Goal: Task Accomplishment & Management: Use online tool/utility

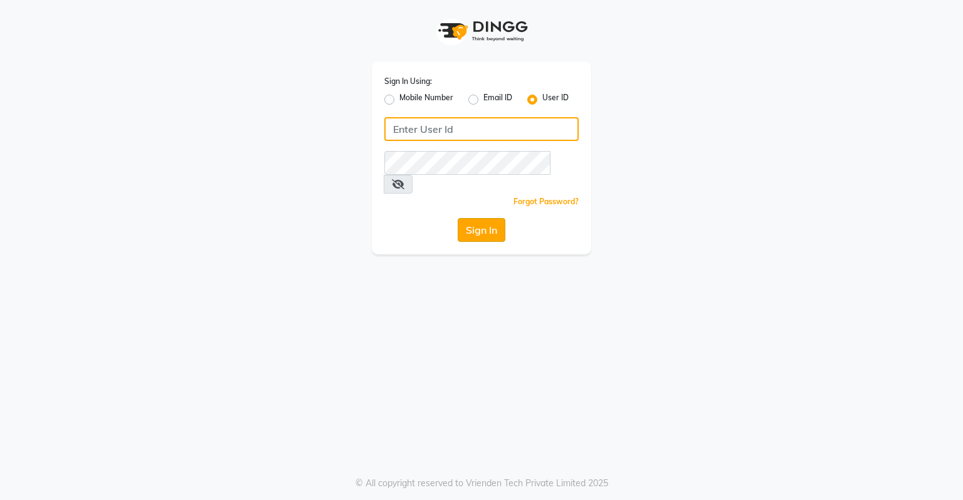
type input "dingg123"
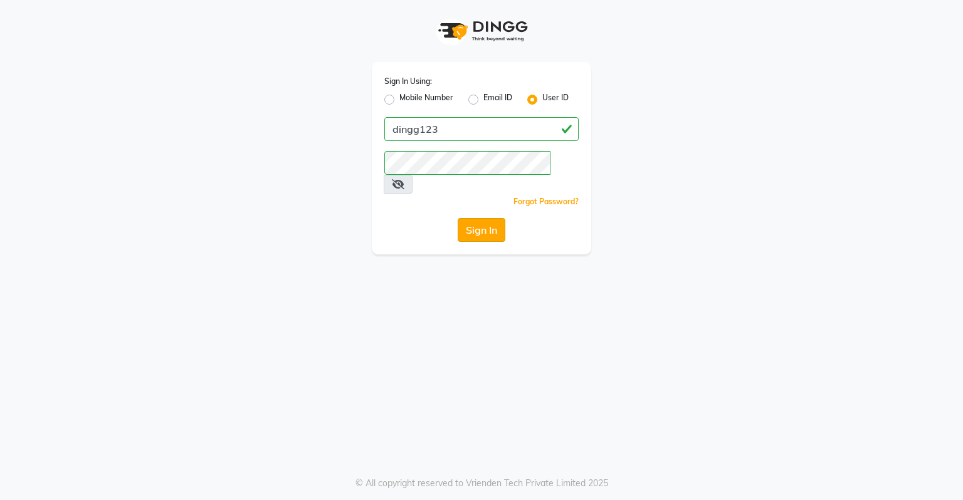
click at [489, 218] on button "Sign In" at bounding box center [482, 230] width 48 height 24
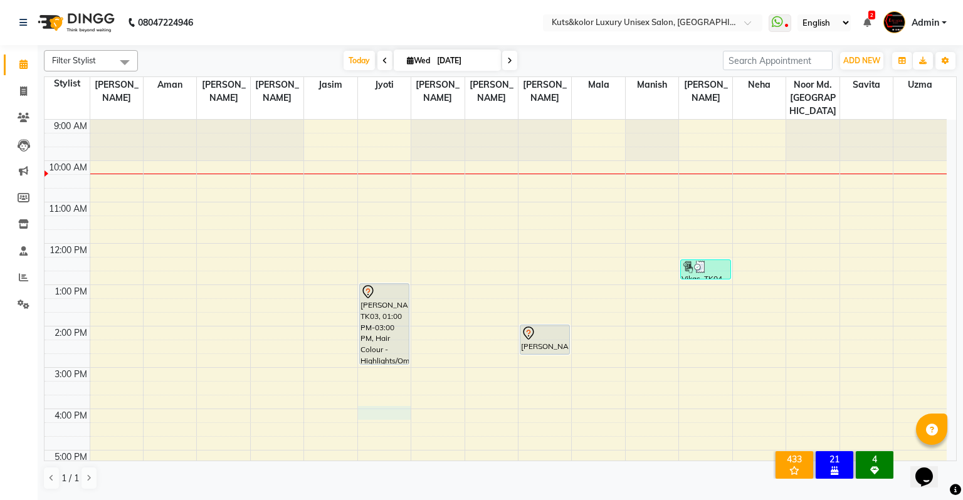
click at [375, 401] on div "9:00 AM 10:00 AM 11:00 AM 12:00 PM 1:00 PM 2:00 PM 3:00 PM 4:00 PM 5:00 PM 6:00…" at bounding box center [496, 388] width 902 height 537
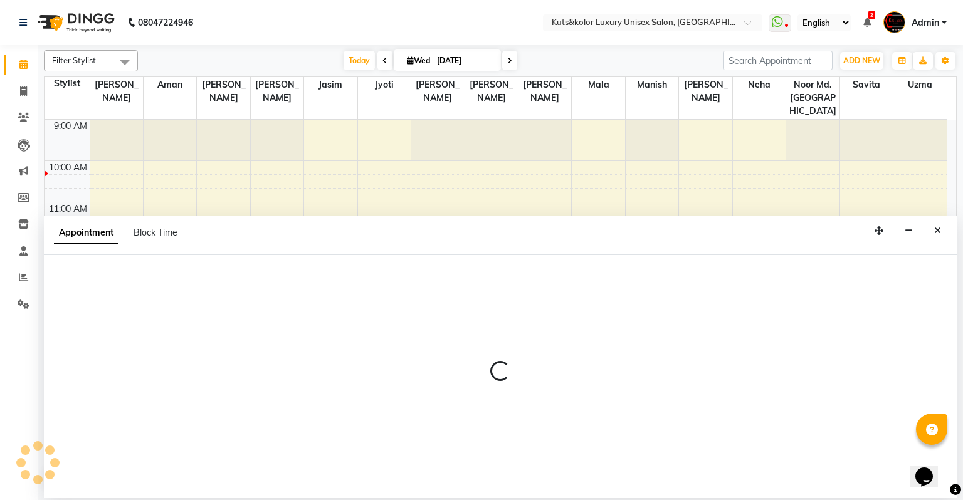
select select "22535"
select select "960"
select select "tentative"
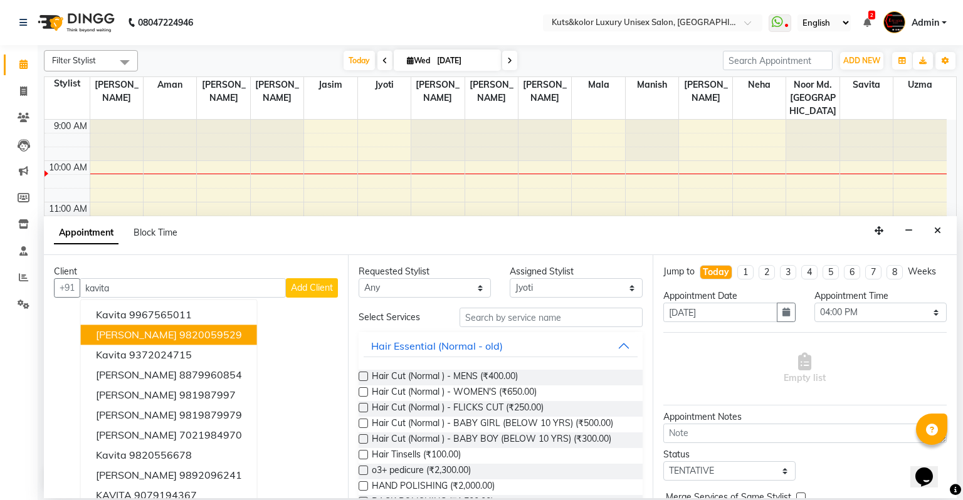
click at [201, 327] on button "[PERSON_NAME] 9820059529" at bounding box center [169, 335] width 176 height 20
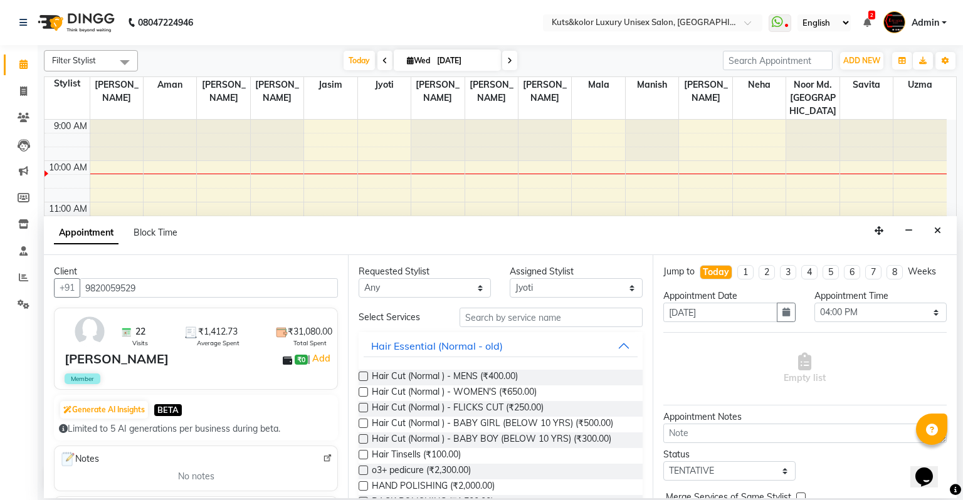
type input "9820059529"
click at [484, 317] on input "text" at bounding box center [550, 317] width 183 height 19
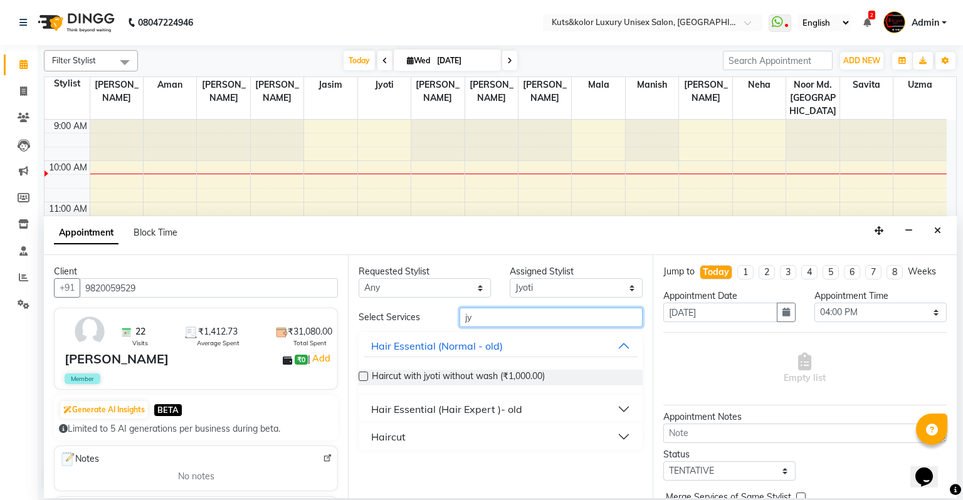
type input "jy"
click at [360, 380] on label at bounding box center [363, 376] width 9 height 9
click at [360, 380] on input "checkbox" at bounding box center [363, 378] width 8 height 8
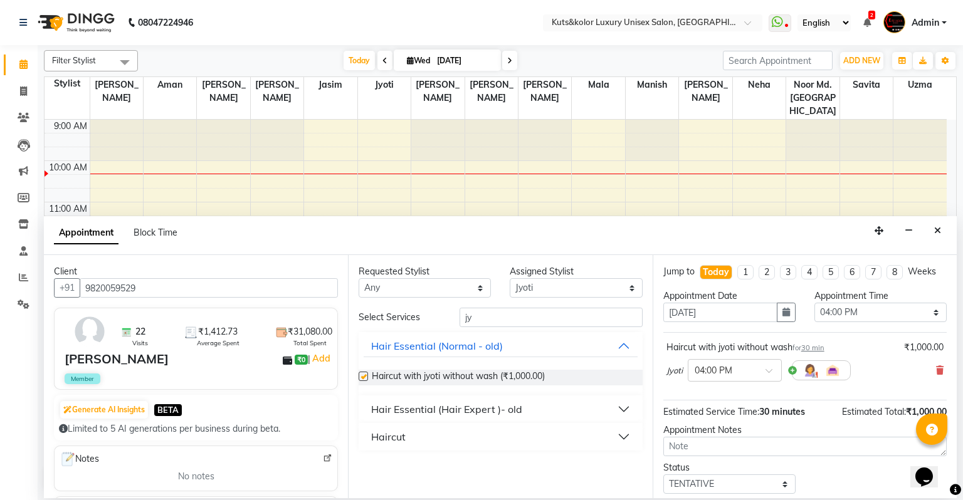
checkbox input "false"
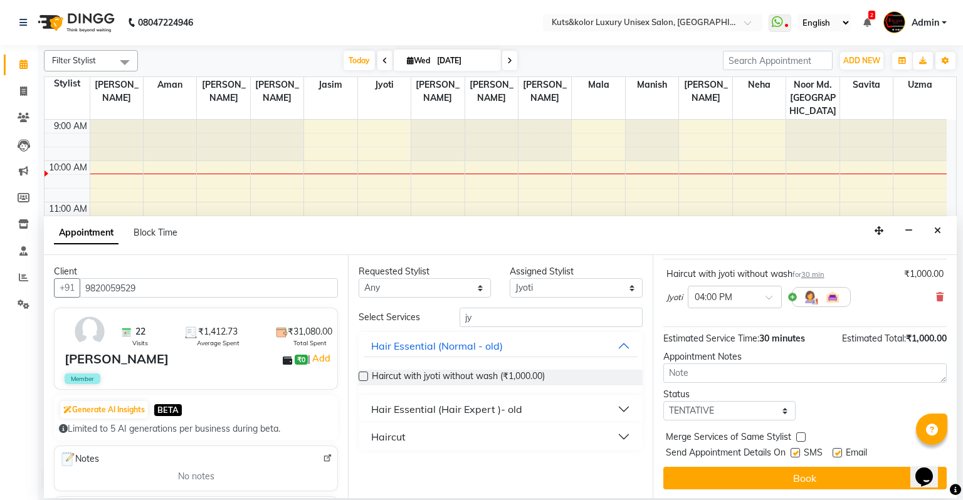
click at [796, 453] on label at bounding box center [794, 452] width 9 height 9
click at [796, 453] on input "checkbox" at bounding box center [794, 454] width 8 height 8
checkbox input "false"
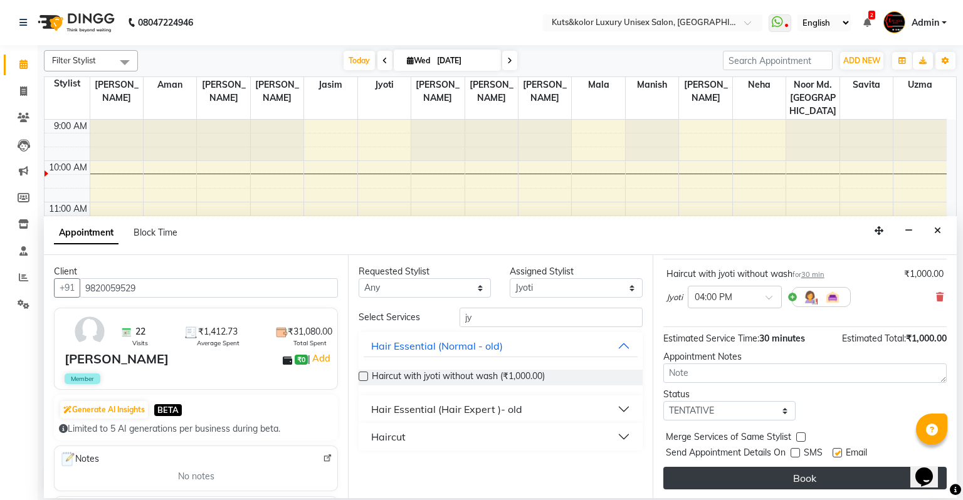
click at [797, 471] on button "Book" at bounding box center [804, 478] width 283 height 23
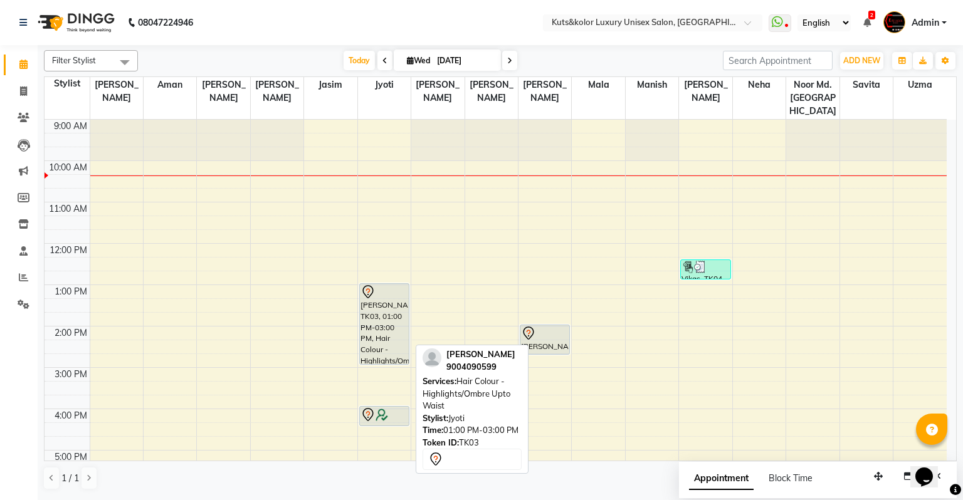
click at [396, 295] on div "[PERSON_NAME], TK03, 01:00 PM-03:00 PM, Hair Colour - Highlights/Ombre Upto Wai…" at bounding box center [384, 324] width 49 height 80
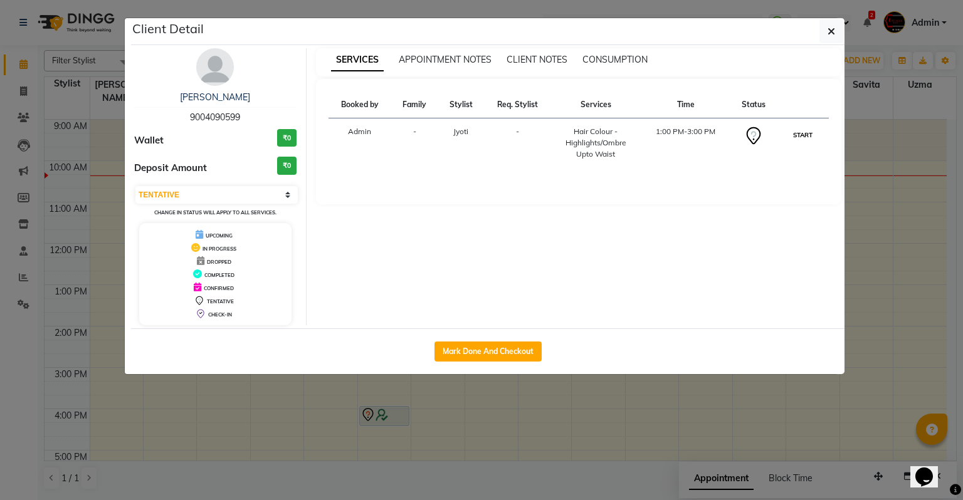
click at [803, 134] on button "START" at bounding box center [803, 135] width 26 height 16
select select "1"
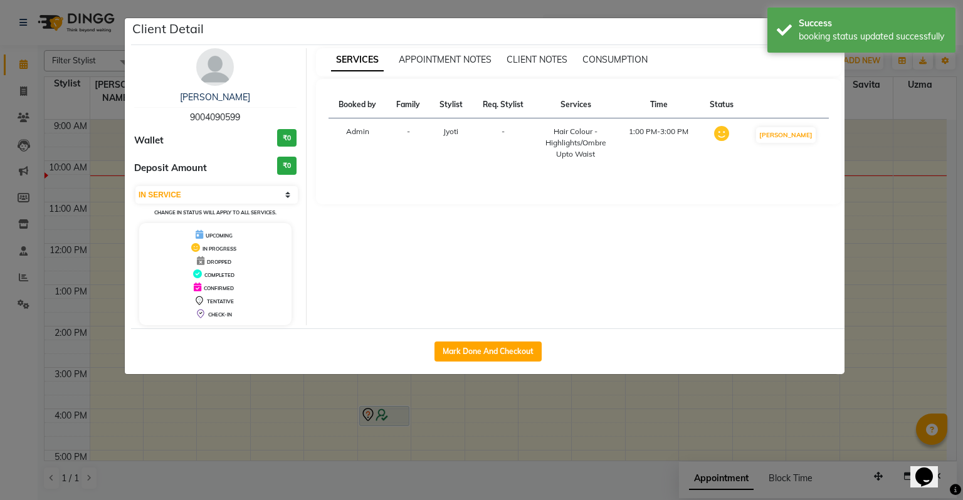
click at [891, 145] on ngb-modal-window "Client Detail [PERSON_NAME] 9004090599 Wallet ₹0 Deposit Amount ₹0 Select IN SE…" at bounding box center [481, 250] width 963 height 500
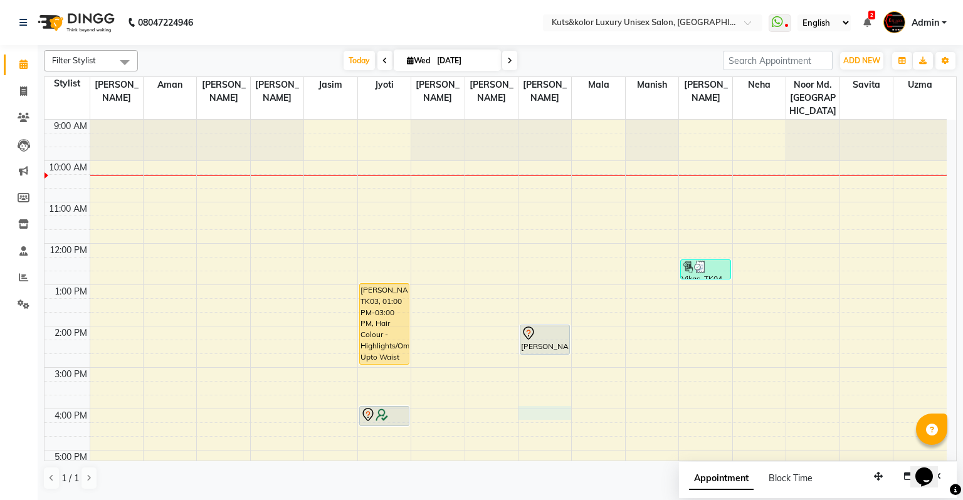
click at [534, 396] on div "9:00 AM 10:00 AM 11:00 AM 12:00 PM 1:00 PM 2:00 PM 3:00 PM 4:00 PM 5:00 PM 6:00…" at bounding box center [496, 388] width 902 height 537
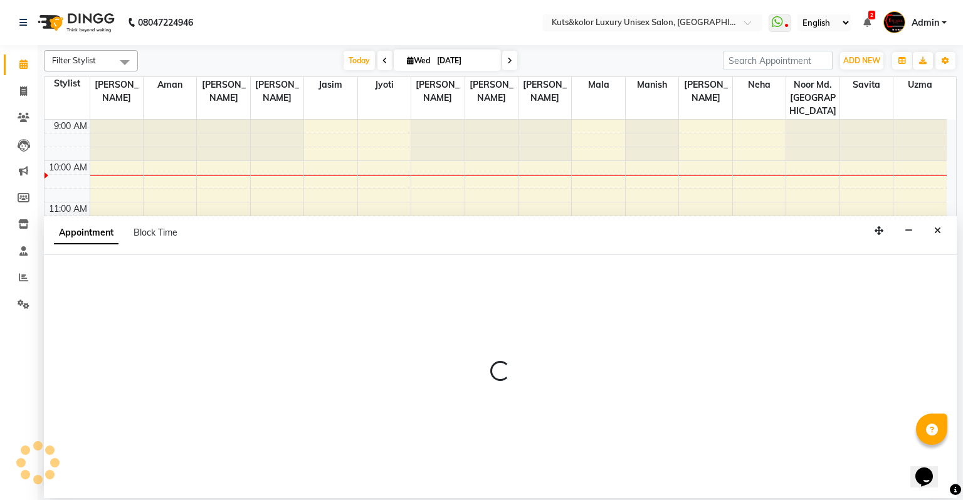
select select "72682"
select select "960"
select select "tentative"
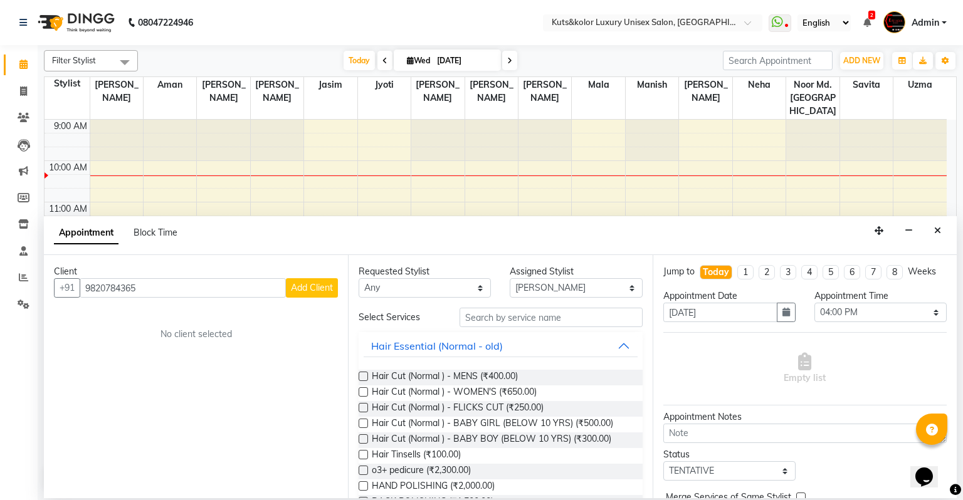
type input "9820784365"
click at [314, 285] on span "Add Client" at bounding box center [312, 287] width 42 height 11
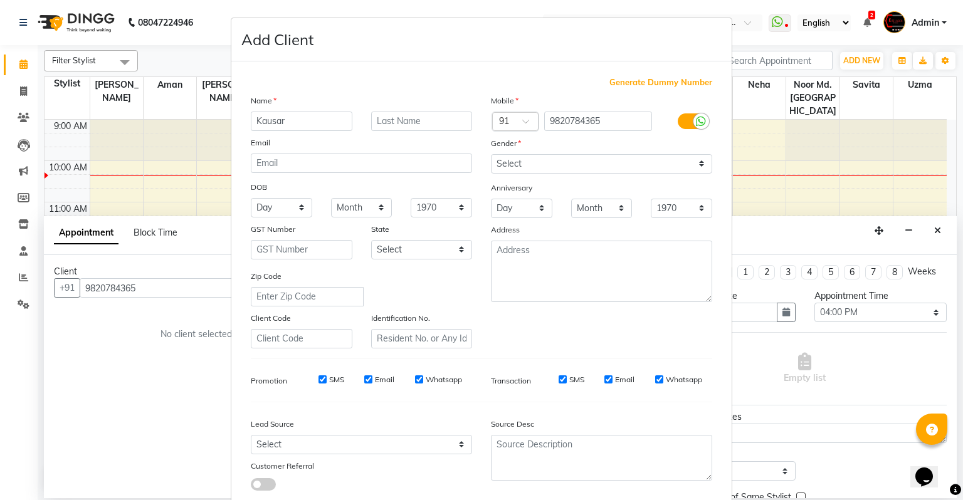
type input "Kausar"
click at [533, 164] on select "Select [DEMOGRAPHIC_DATA] [DEMOGRAPHIC_DATA] Other Prefer Not To Say" at bounding box center [601, 163] width 221 height 19
select select "[DEMOGRAPHIC_DATA]"
click at [491, 155] on select "Select [DEMOGRAPHIC_DATA] [DEMOGRAPHIC_DATA] Other Prefer Not To Say" at bounding box center [601, 163] width 221 height 19
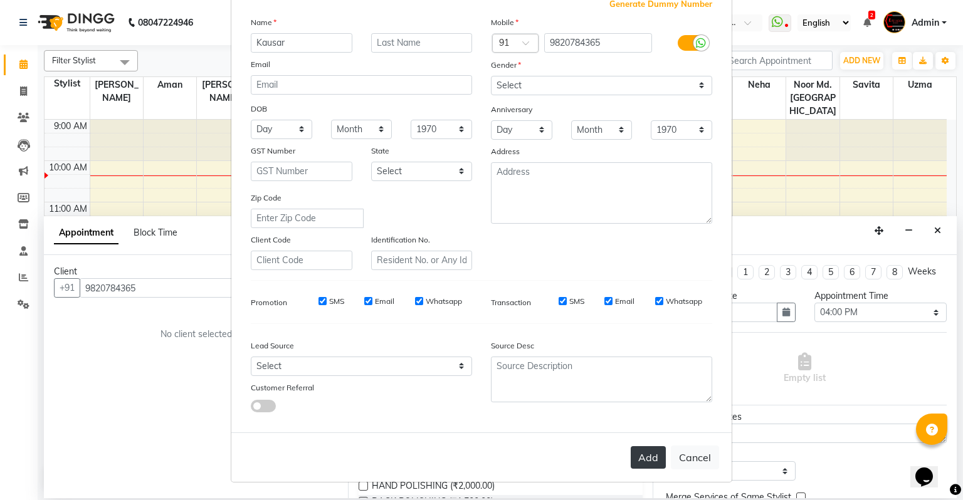
click at [631, 463] on button "Add" at bounding box center [648, 457] width 35 height 23
select select
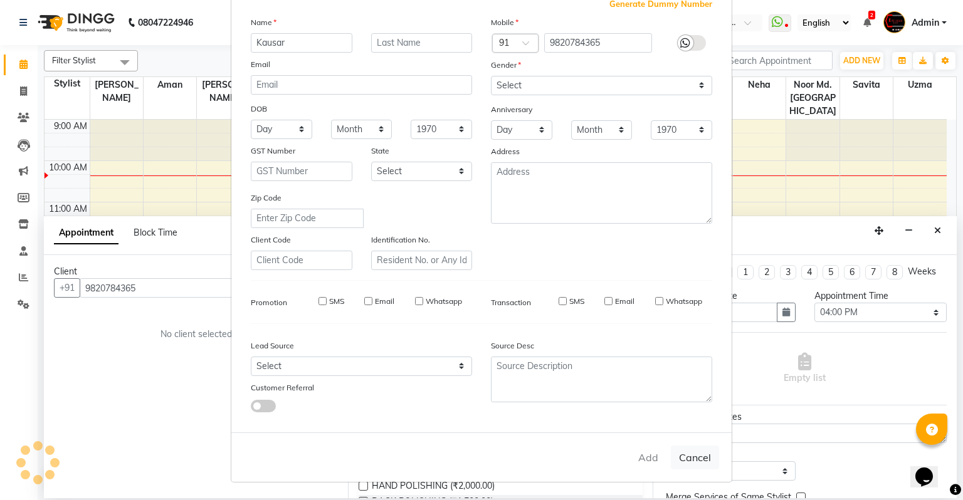
select select
checkbox input "false"
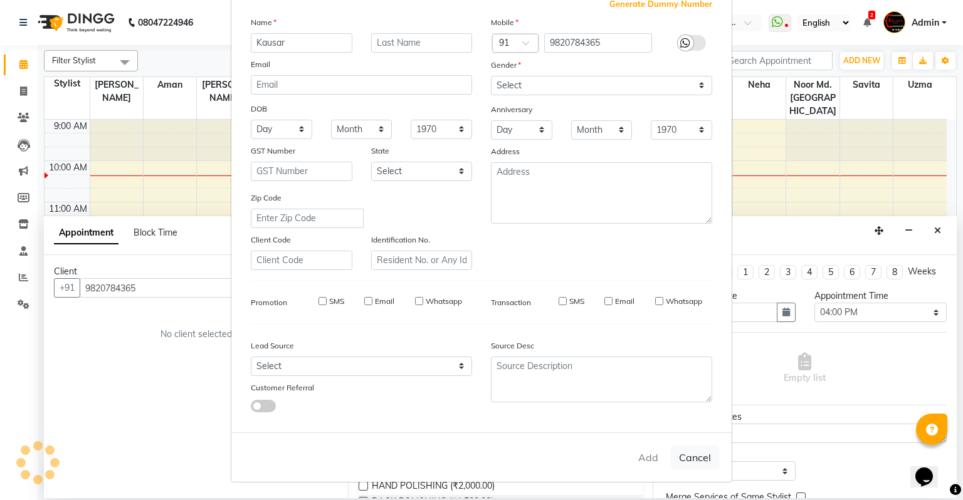
checkbox input "false"
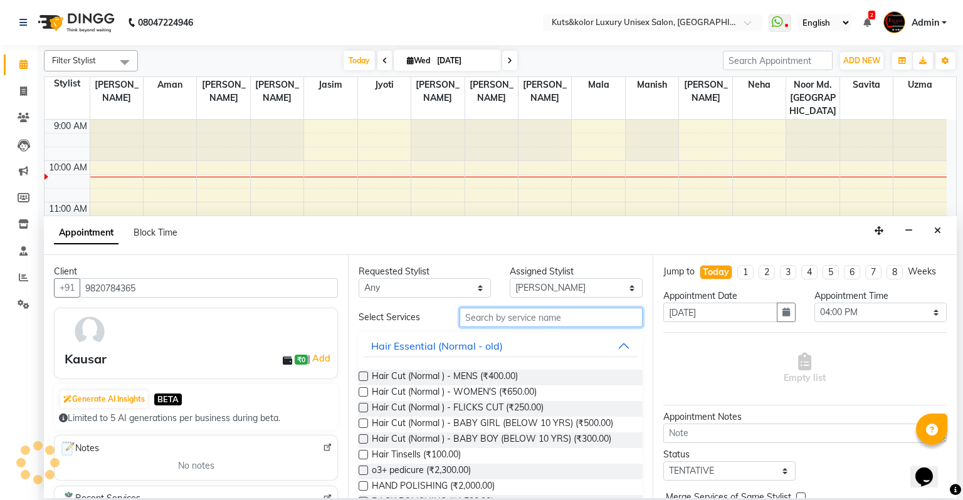
click at [536, 317] on input "text" at bounding box center [550, 317] width 183 height 19
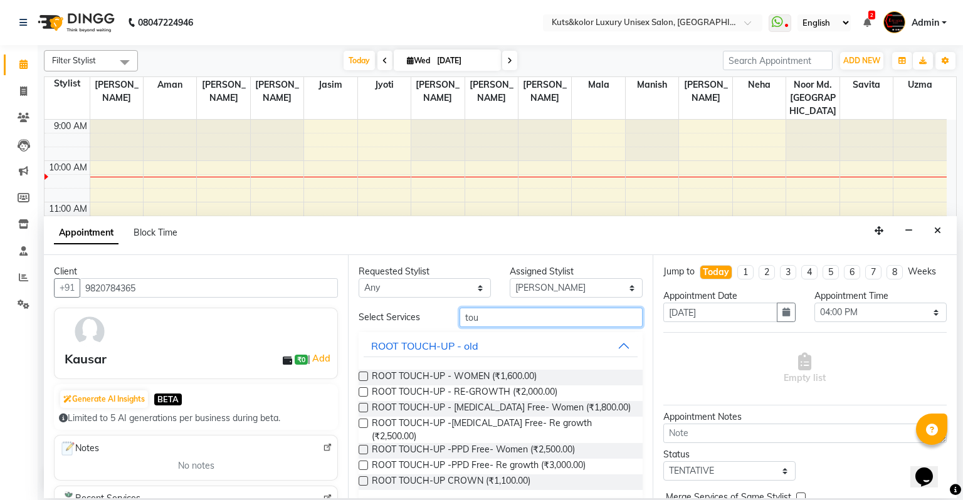
type input "tou"
click at [362, 377] on label at bounding box center [363, 376] width 9 height 9
click at [362, 377] on input "checkbox" at bounding box center [363, 378] width 8 height 8
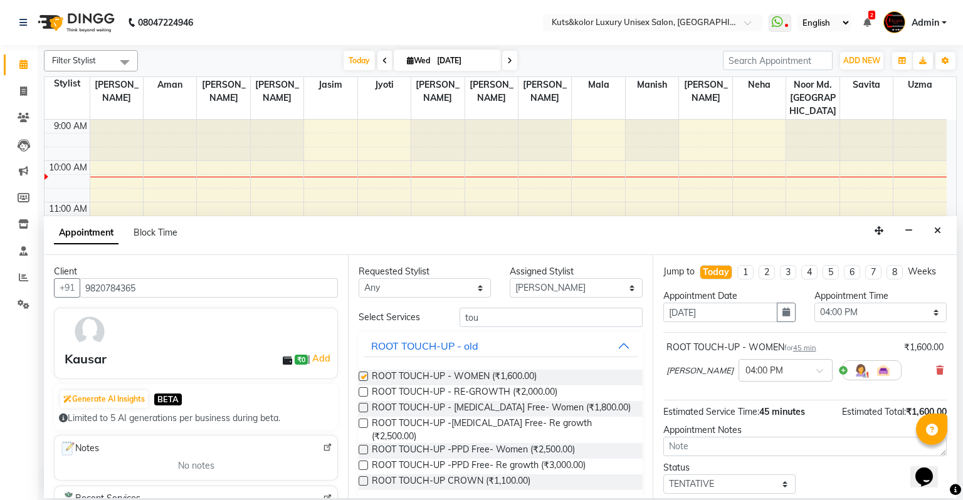
checkbox input "false"
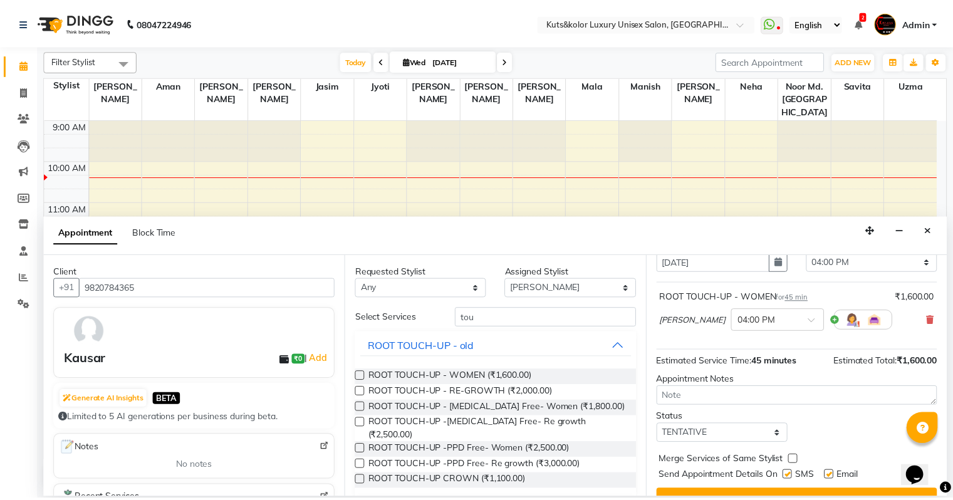
scroll to position [73, 0]
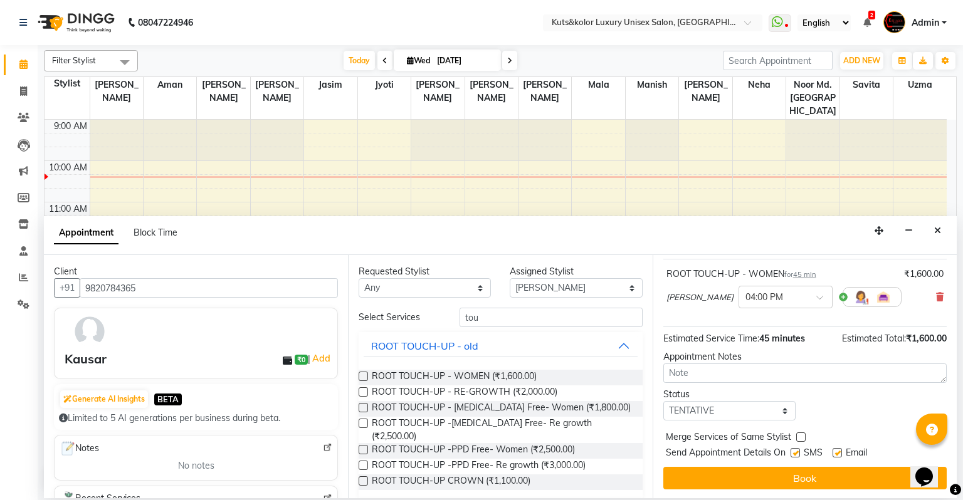
click at [798, 456] on label at bounding box center [794, 452] width 9 height 9
click at [798, 456] on input "checkbox" at bounding box center [794, 454] width 8 height 8
checkbox input "false"
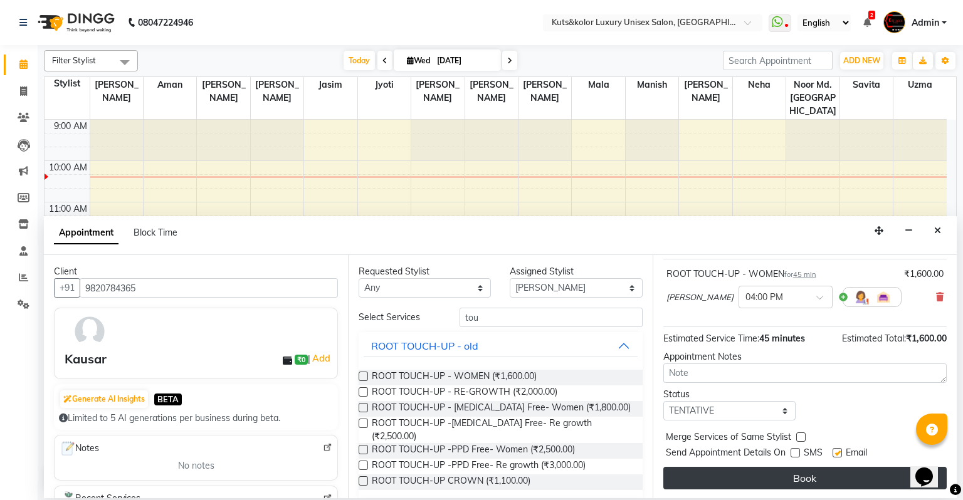
click at [800, 481] on button "Book" at bounding box center [804, 478] width 283 height 23
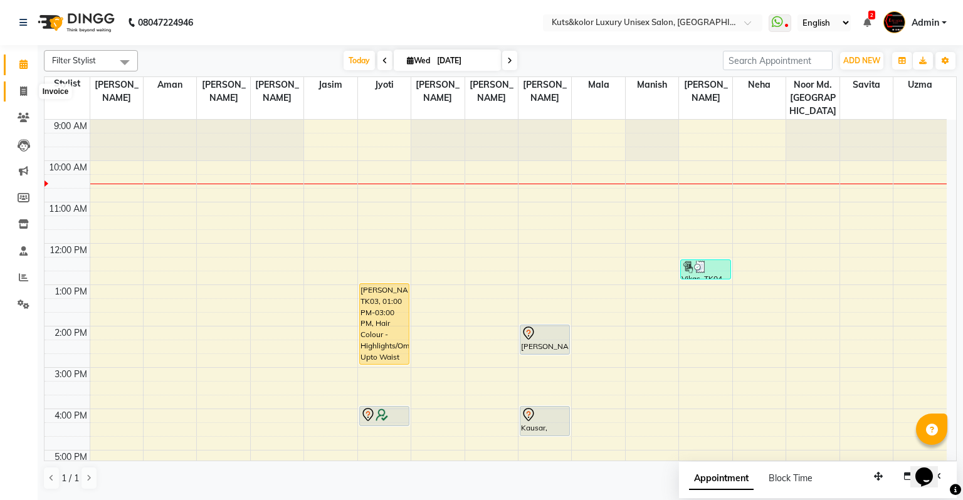
click at [27, 92] on span at bounding box center [24, 92] width 22 height 14
select select "service"
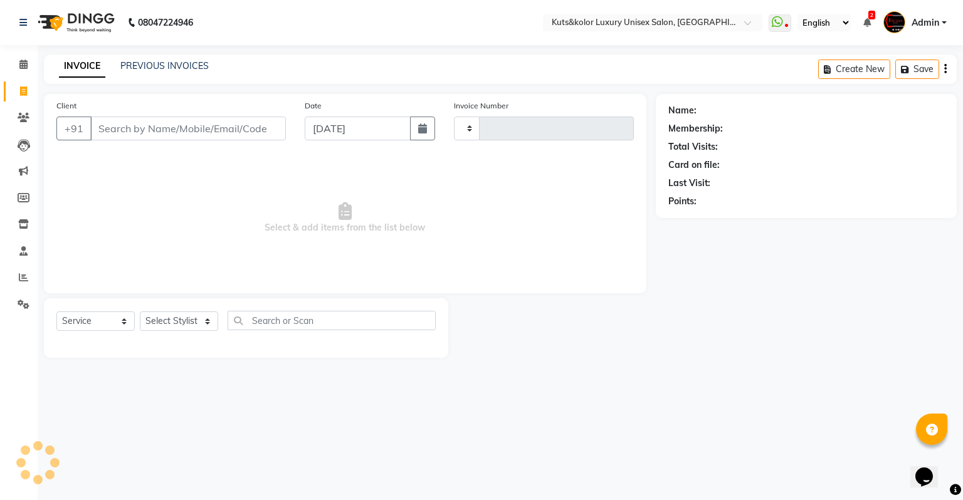
type input "2303"
select select "4172"
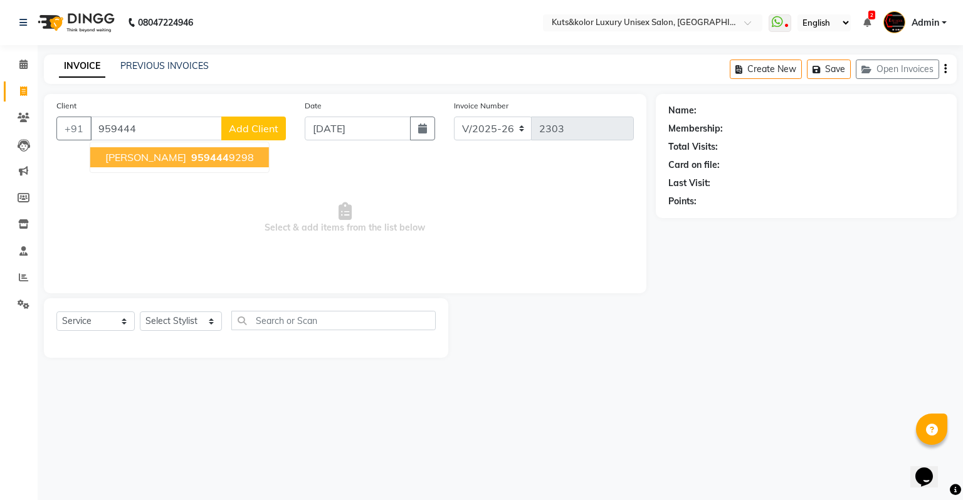
click at [201, 160] on ngb-highlight "959444 9298" at bounding box center [221, 157] width 65 height 13
type input "9594449298"
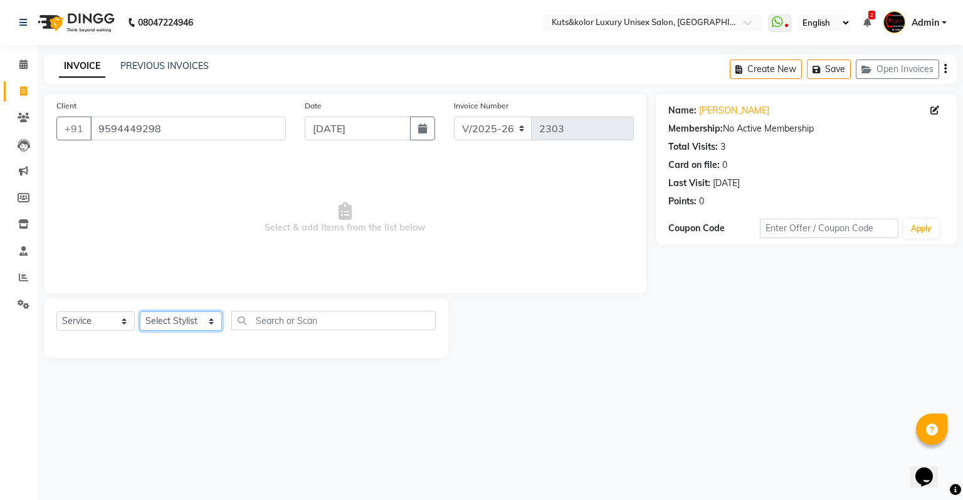
click at [174, 325] on select "Select Stylist [PERSON_NAME] [PERSON_NAME] [PERSON_NAME] [PERSON_NAME] [PERSON_…" at bounding box center [181, 321] width 82 height 19
select select "22556"
click at [140, 312] on select "Select Stylist [PERSON_NAME] [PERSON_NAME] [PERSON_NAME] [PERSON_NAME] [PERSON_…" at bounding box center [181, 321] width 82 height 19
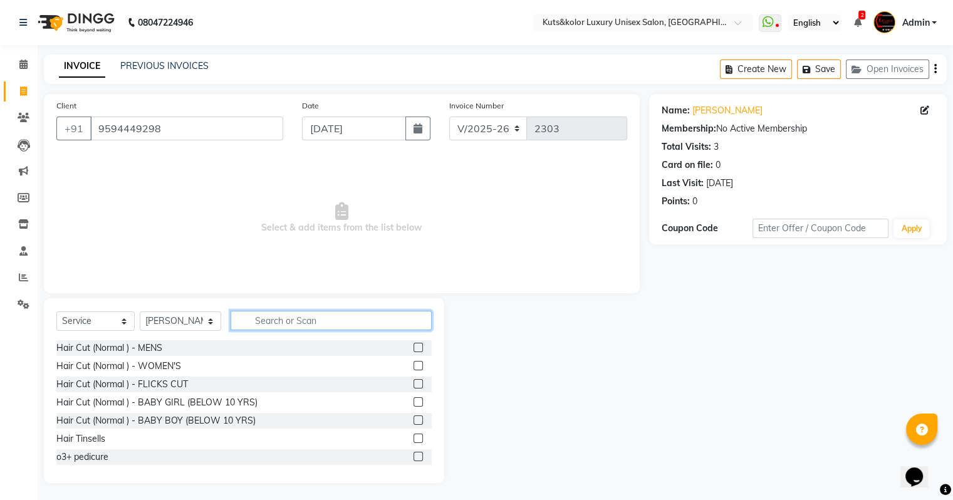
click at [277, 330] on input "text" at bounding box center [331, 320] width 201 height 19
click at [414, 348] on label at bounding box center [418, 347] width 9 height 9
click at [414, 348] on input "checkbox" at bounding box center [418, 348] width 8 height 8
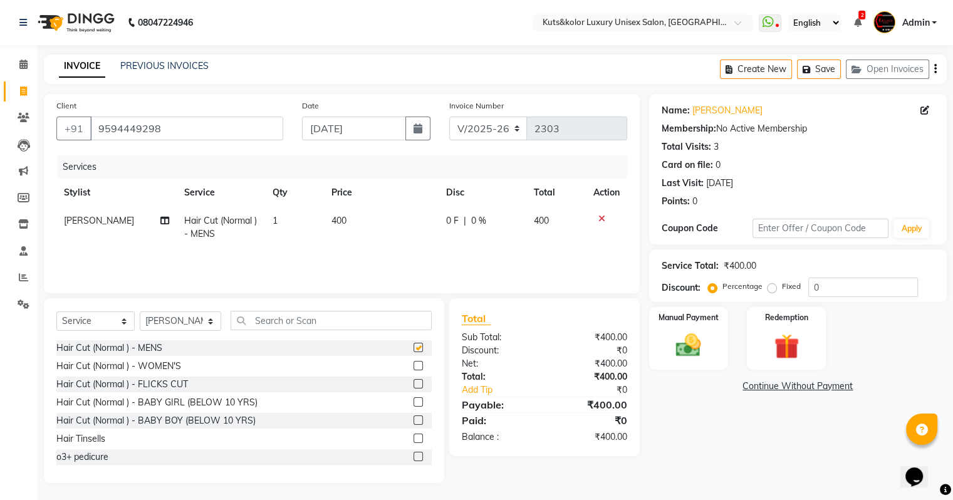
checkbox input "false"
click at [301, 321] on input "text" at bounding box center [331, 320] width 201 height 19
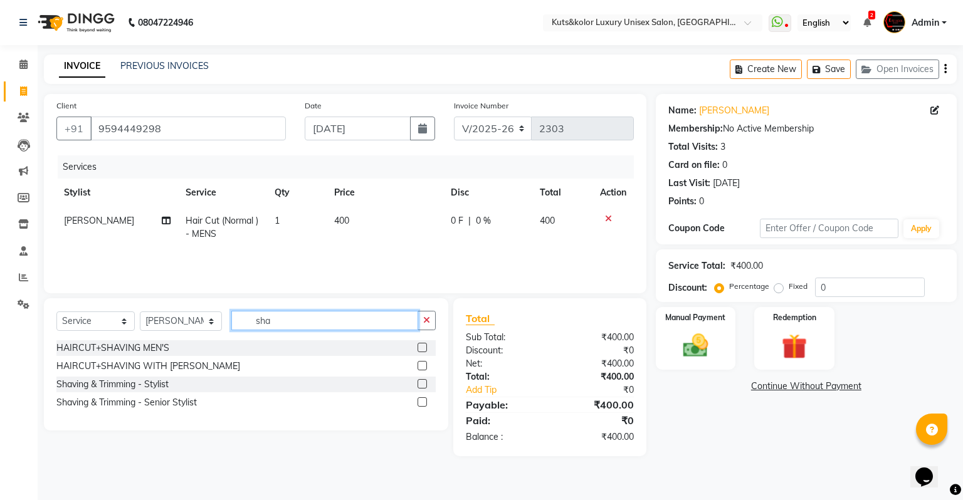
type input "sha"
click at [424, 386] on label at bounding box center [421, 383] width 9 height 9
click at [424, 386] on input "checkbox" at bounding box center [421, 384] width 8 height 8
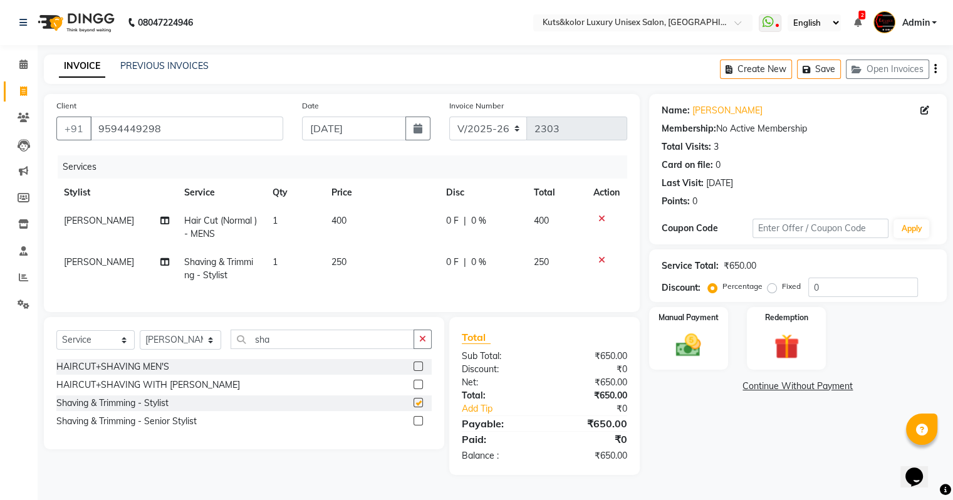
checkbox input "false"
click at [342, 265] on span "250" at bounding box center [339, 261] width 15 height 11
select select "22556"
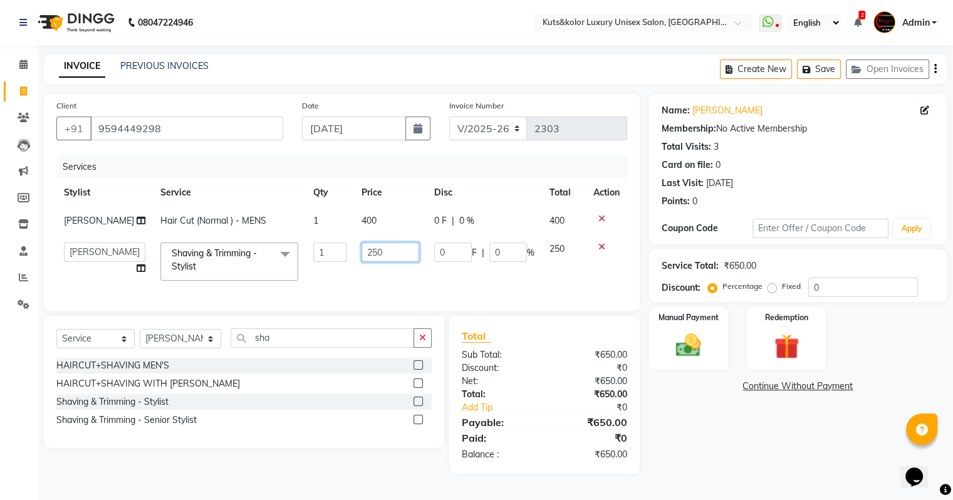
click at [390, 254] on input "250" at bounding box center [391, 252] width 58 height 19
type input "2"
type input "200"
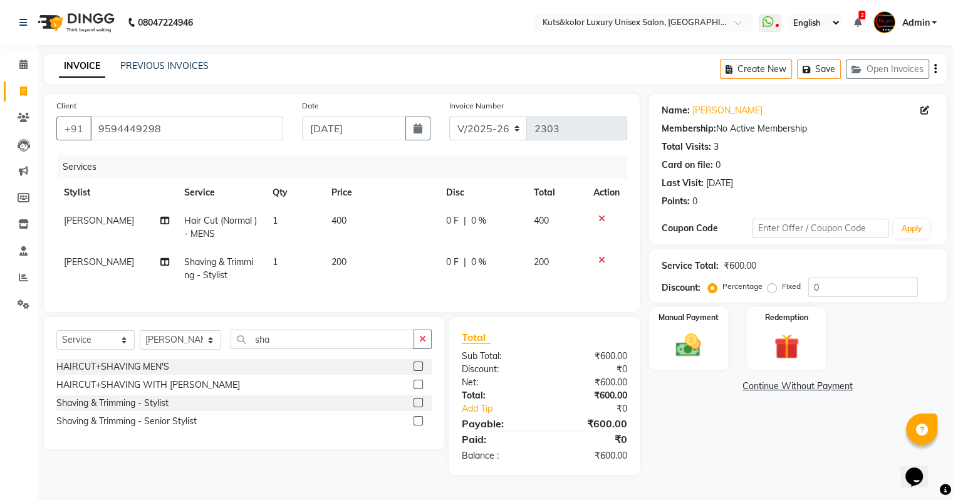
click at [374, 282] on td "200" at bounding box center [381, 268] width 115 height 41
select select "22556"
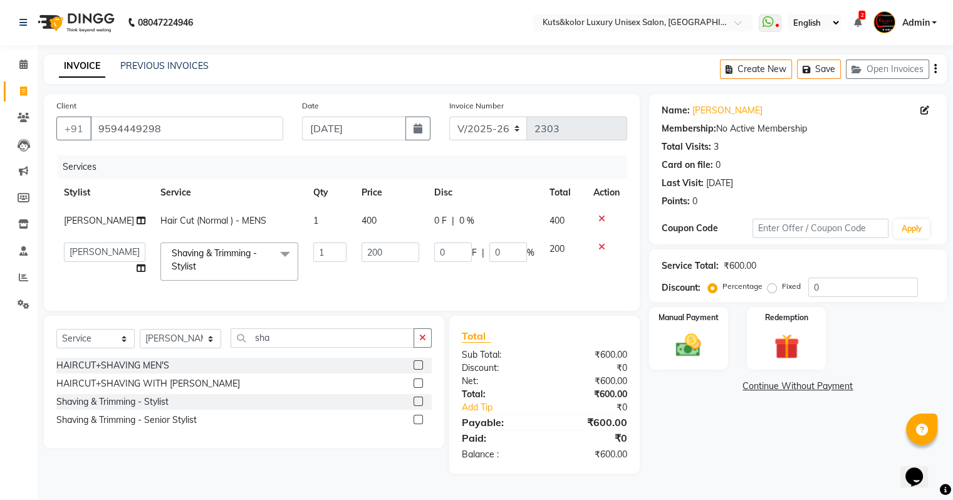
click at [306, 229] on td "1" at bounding box center [330, 221] width 49 height 28
select select "22556"
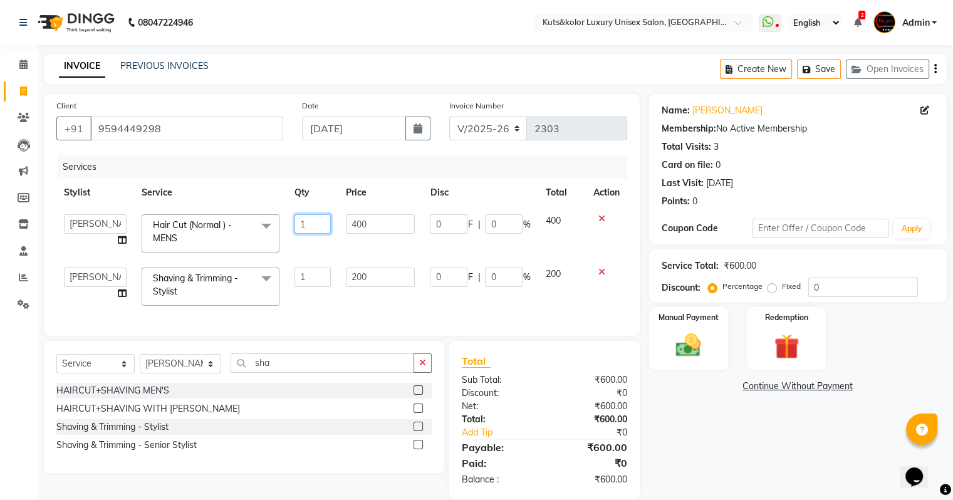
click at [316, 226] on input "1" at bounding box center [313, 223] width 36 height 19
type input "2"
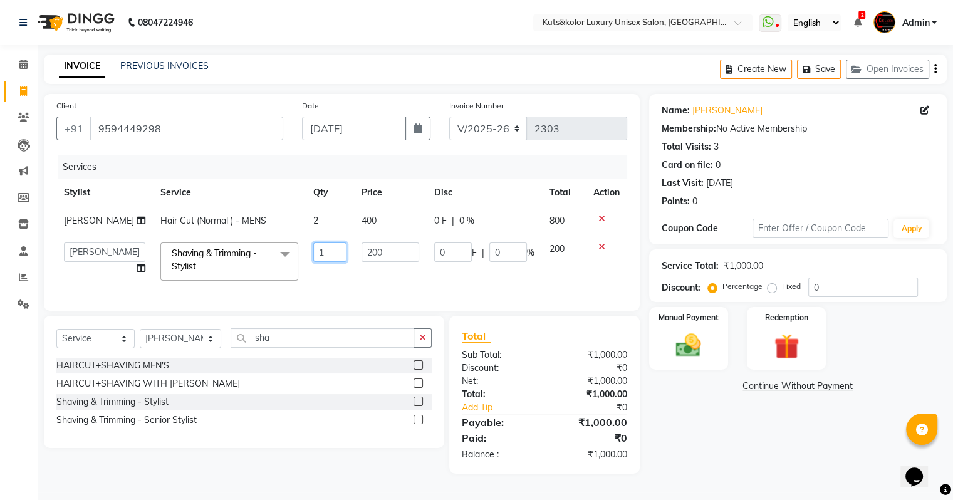
click at [321, 274] on td "1" at bounding box center [330, 261] width 49 height 53
type input "2"
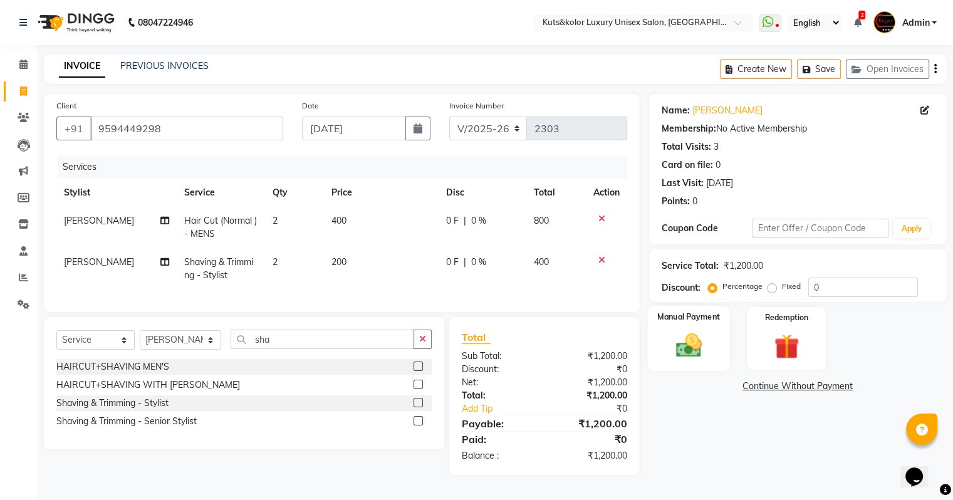
click at [680, 364] on div "Manual Payment" at bounding box center [688, 338] width 82 height 65
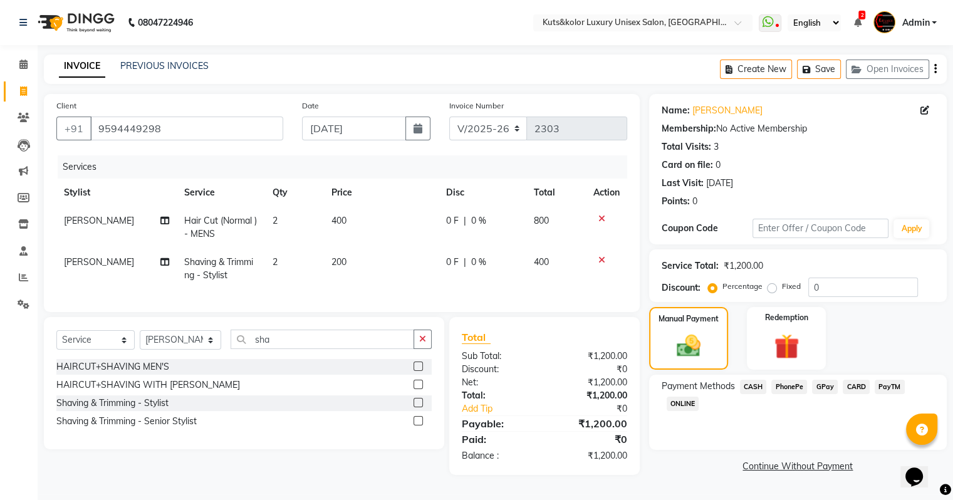
click at [827, 387] on span "GPay" at bounding box center [825, 387] width 26 height 14
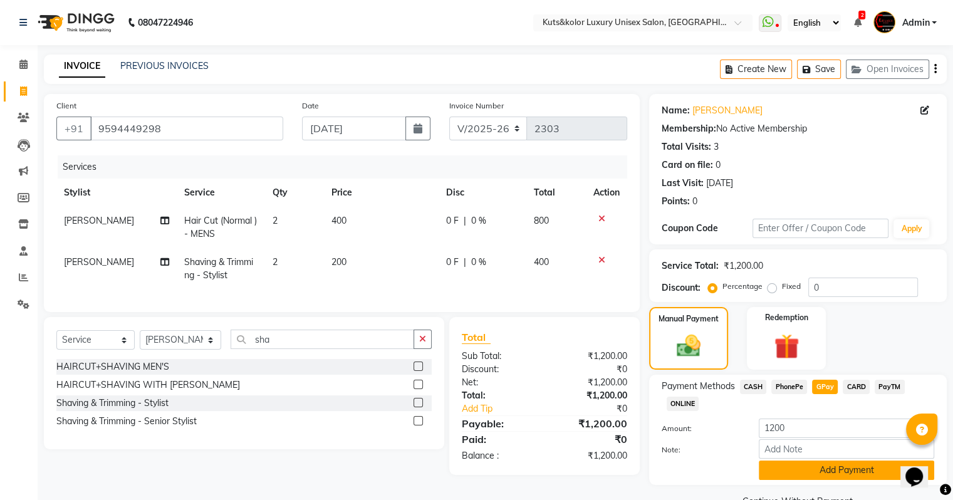
click at [844, 476] on button "Add Payment" at bounding box center [847, 470] width 176 height 19
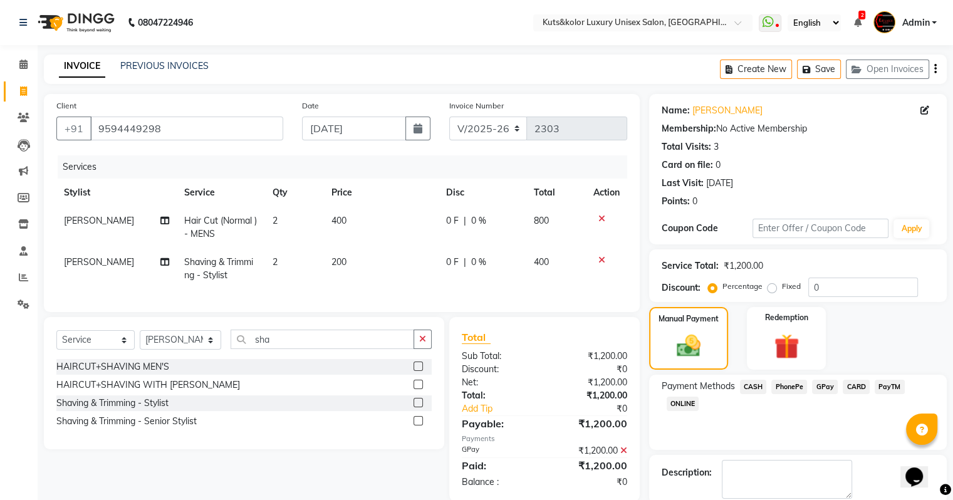
scroll to position [64, 0]
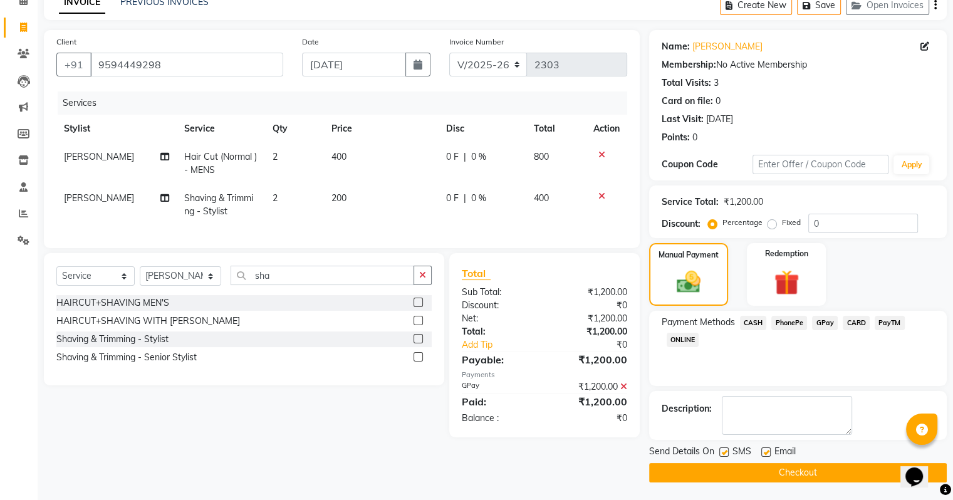
click at [715, 453] on div "Send Details On SMS Email" at bounding box center [798, 453] width 298 height 16
click at [720, 453] on label at bounding box center [724, 452] width 9 height 9
click at [720, 453] on input "checkbox" at bounding box center [724, 453] width 8 height 8
checkbox input "false"
click at [721, 464] on button "Checkout" at bounding box center [798, 472] width 298 height 19
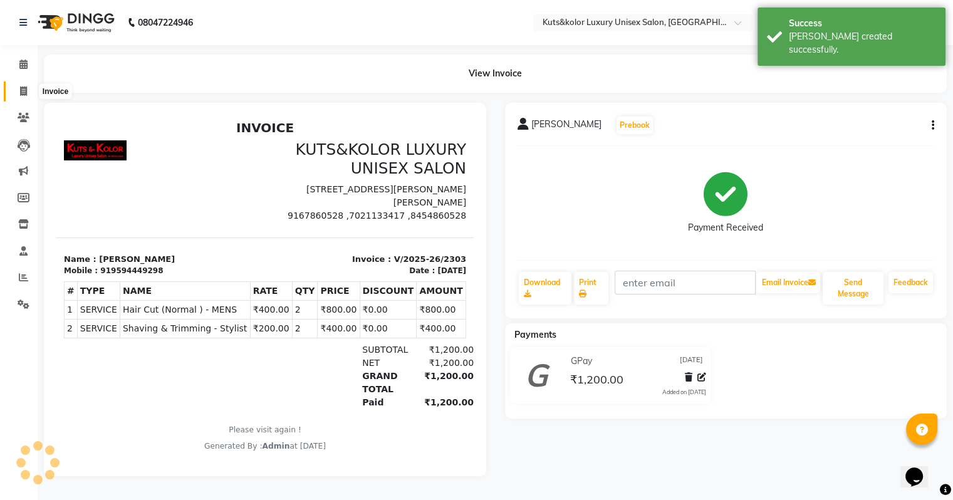
click at [24, 87] on icon at bounding box center [23, 90] width 7 height 9
select select "4172"
select select "service"
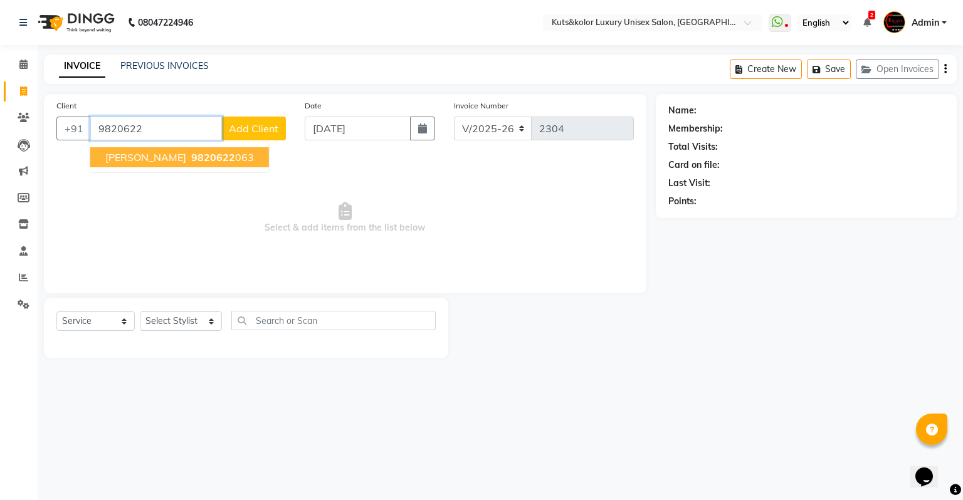
click at [210, 159] on span "9820622" at bounding box center [213, 157] width 44 height 13
type input "9820622063"
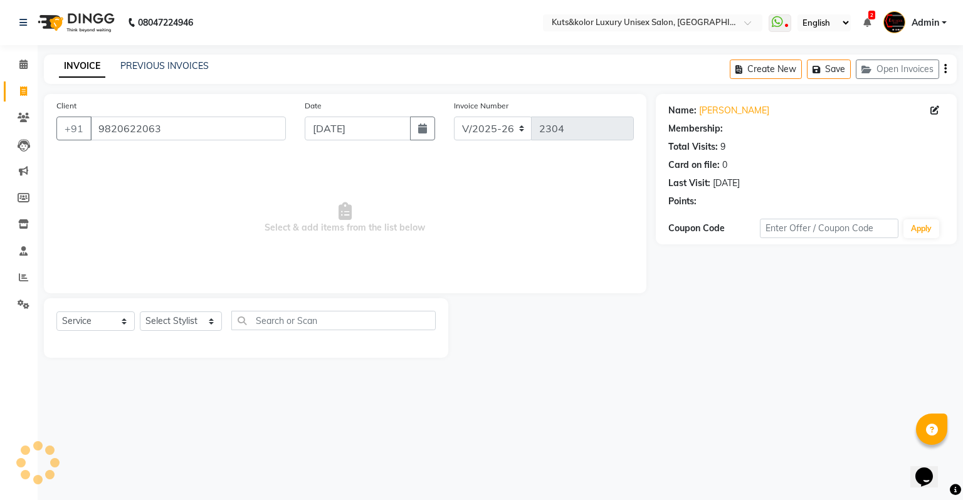
select select "1: Object"
click at [542, 235] on span "Select & add items from the list below" at bounding box center [344, 217] width 577 height 125
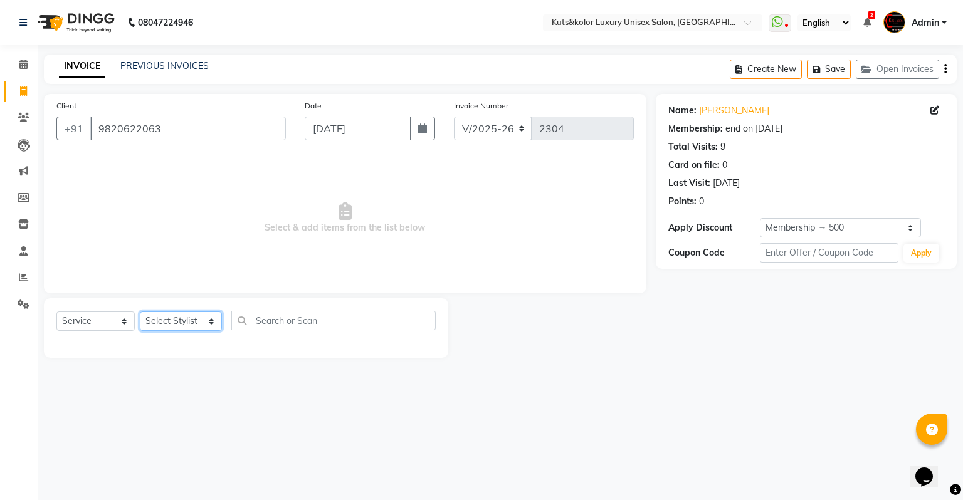
click at [173, 318] on select "Select Stylist [PERSON_NAME] [PERSON_NAME] [PERSON_NAME] [PERSON_NAME] [PERSON_…" at bounding box center [181, 321] width 82 height 19
select select "72682"
click at [140, 312] on select "Select Stylist [PERSON_NAME] [PERSON_NAME] [PERSON_NAME] [PERSON_NAME] [PERSON_…" at bounding box center [181, 321] width 82 height 19
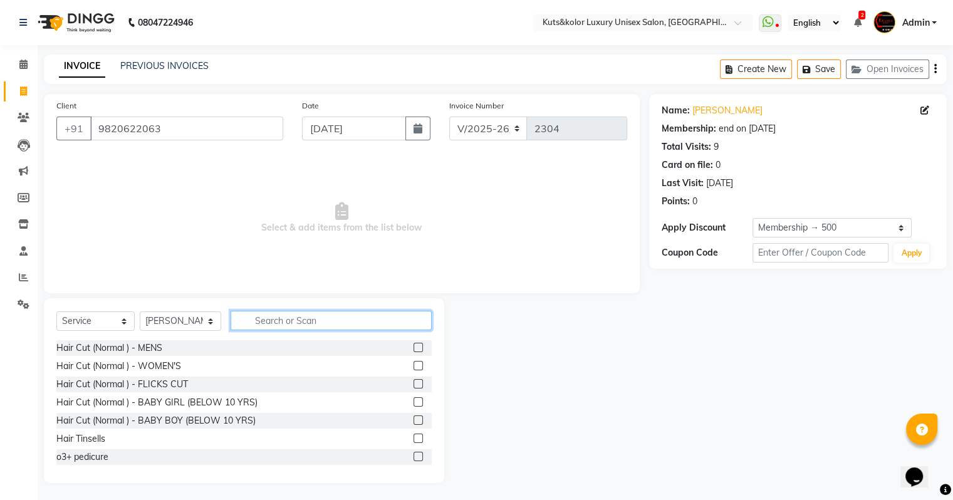
click at [278, 314] on input "text" at bounding box center [331, 320] width 201 height 19
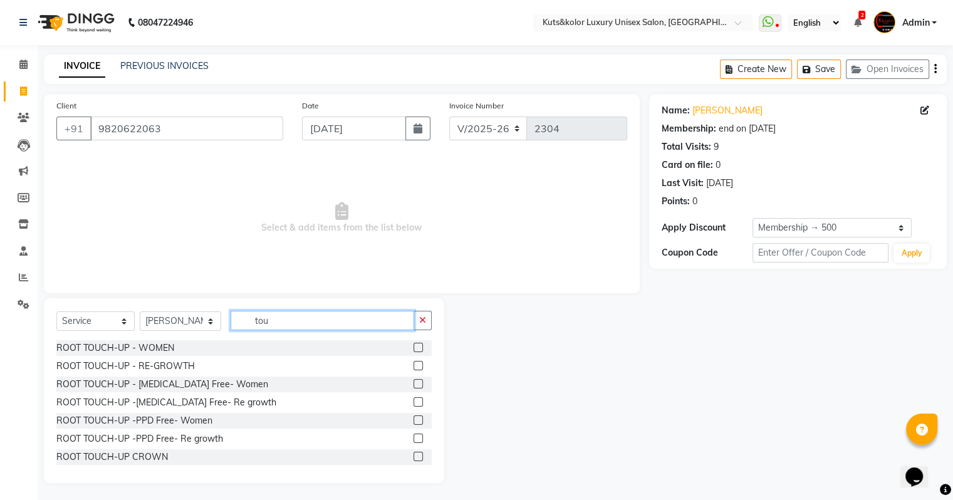
type input "tou"
click at [414, 387] on label at bounding box center [418, 383] width 9 height 9
click at [414, 387] on input "checkbox" at bounding box center [418, 384] width 8 height 8
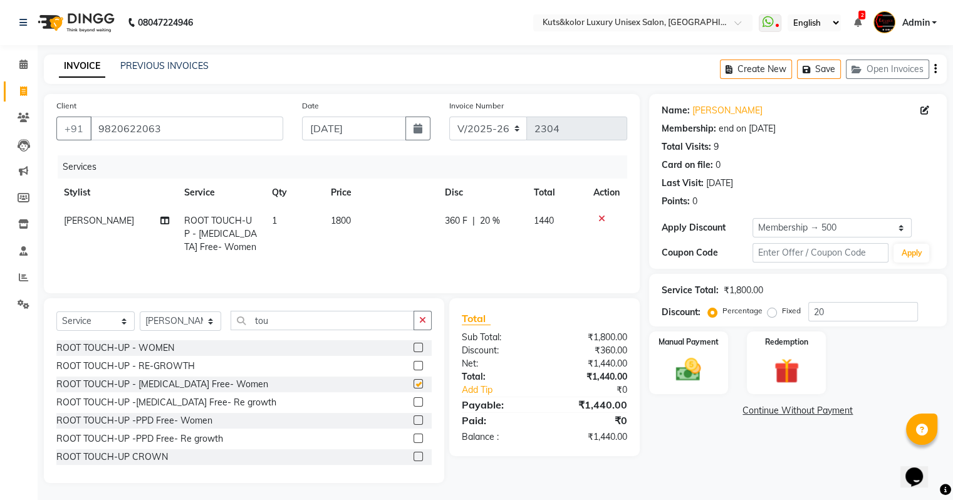
checkbox input "false"
click at [709, 365] on img at bounding box center [689, 370] width 42 height 30
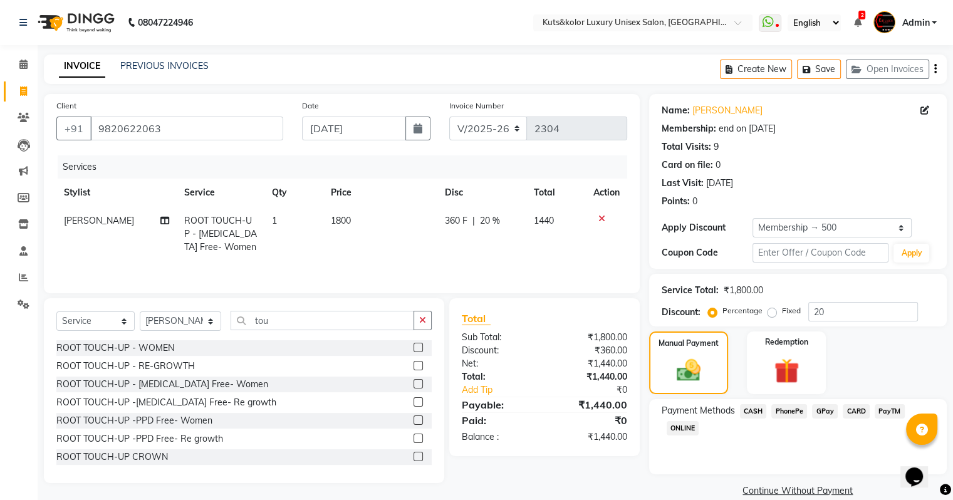
click at [757, 412] on span "CASH" at bounding box center [753, 411] width 27 height 14
click at [844, 495] on button "Add Payment" at bounding box center [847, 494] width 176 height 19
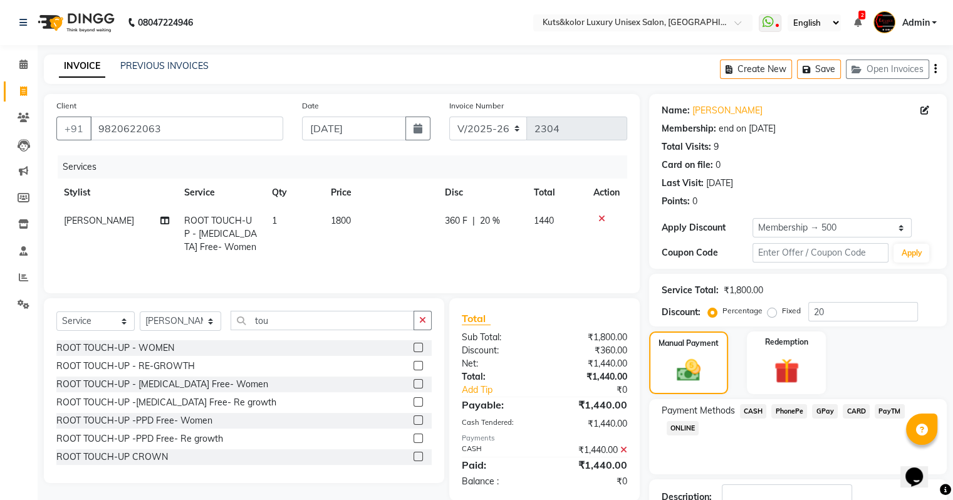
scroll to position [88, 0]
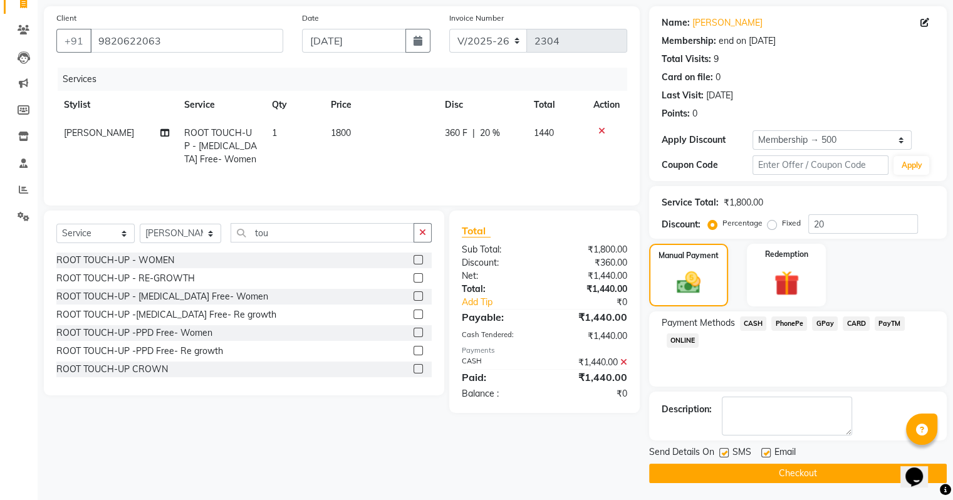
click at [722, 450] on label at bounding box center [724, 452] width 9 height 9
click at [722, 450] on input "checkbox" at bounding box center [724, 453] width 8 height 8
checkbox input "false"
click at [727, 474] on button "Checkout" at bounding box center [798, 473] width 298 height 19
